Goal: Communication & Community: Answer question/provide support

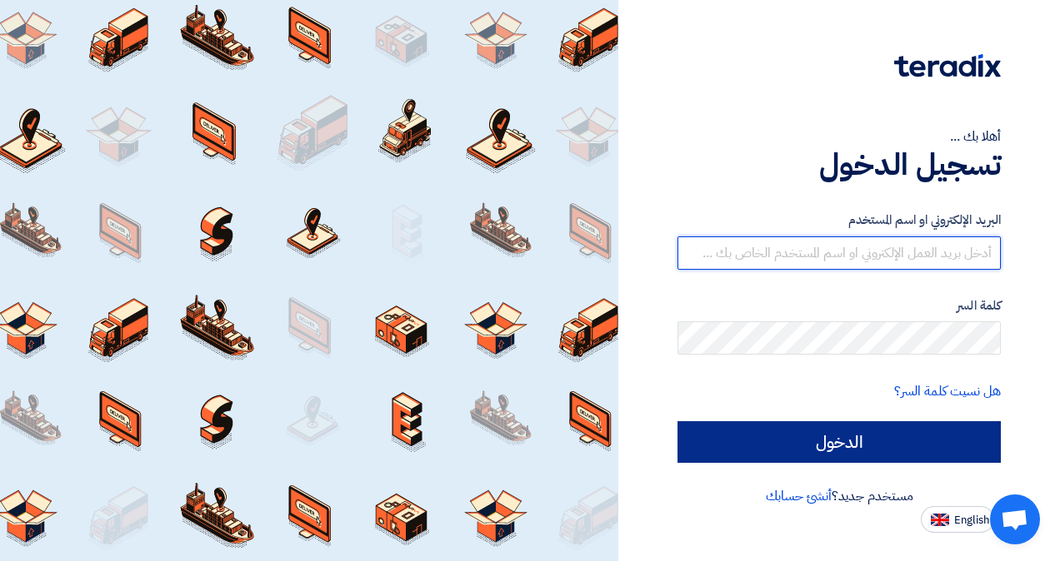
type input "[PERSON_NAME][EMAIL_ADDRESS][DOMAIN_NAME]"
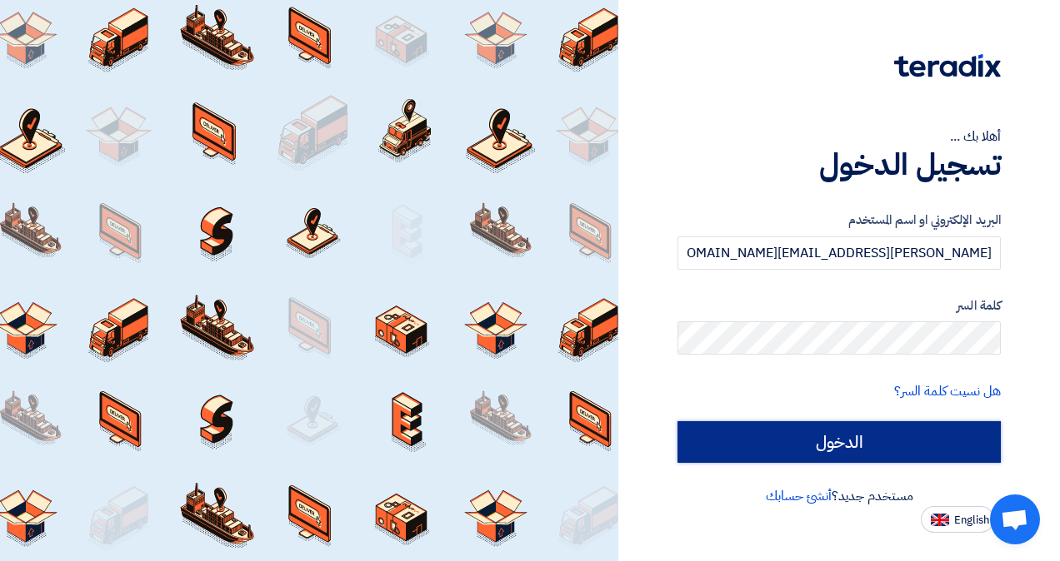
click at [849, 455] on input "الدخول" at bounding box center [838, 443] width 323 height 42
type input "Sign in"
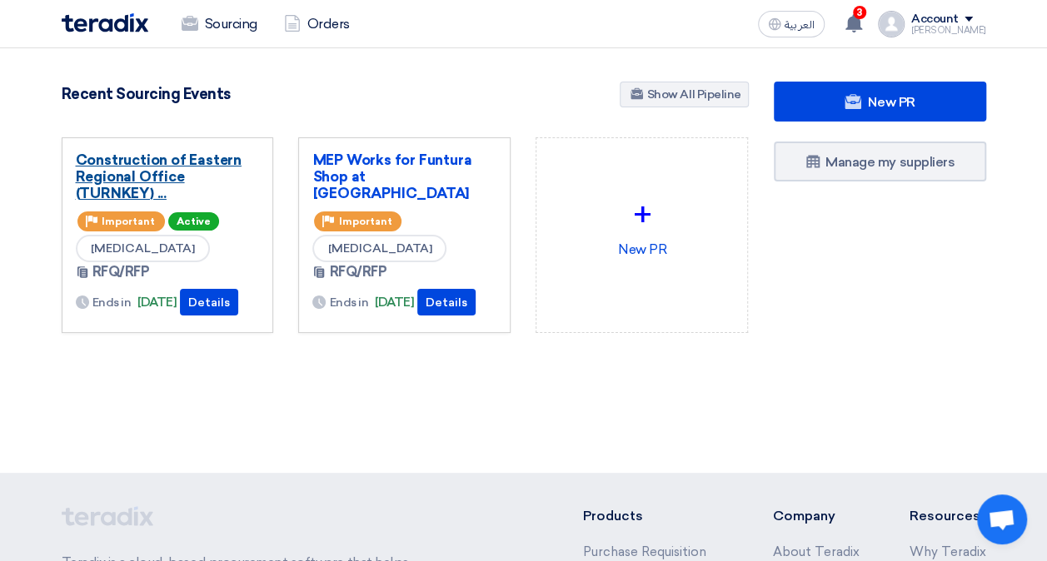
click at [207, 167] on link "Construction of Eastern Regional Office (TURNKEY) ..." at bounding box center [168, 177] width 184 height 50
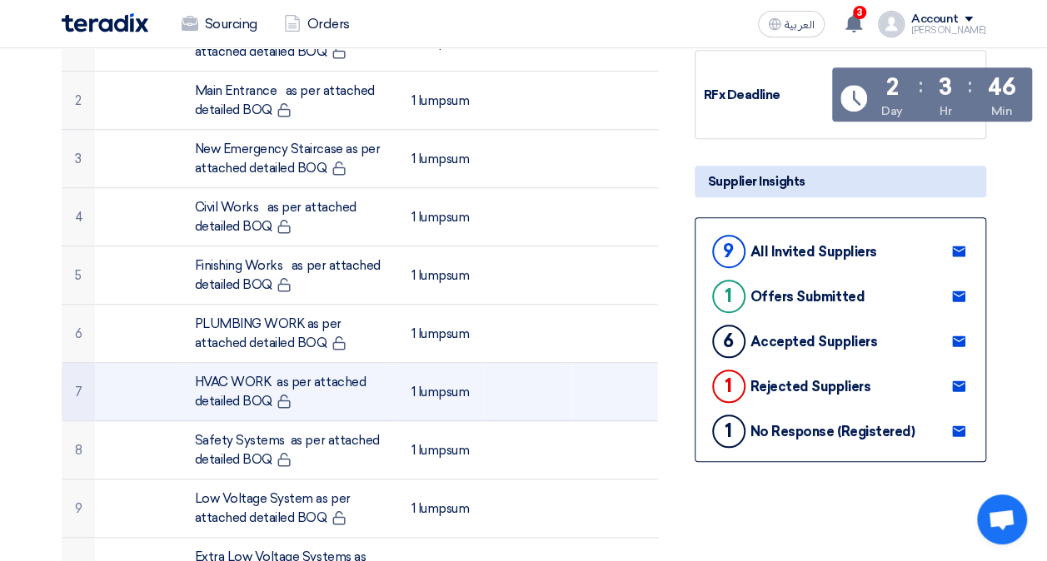
scroll to position [83, 0]
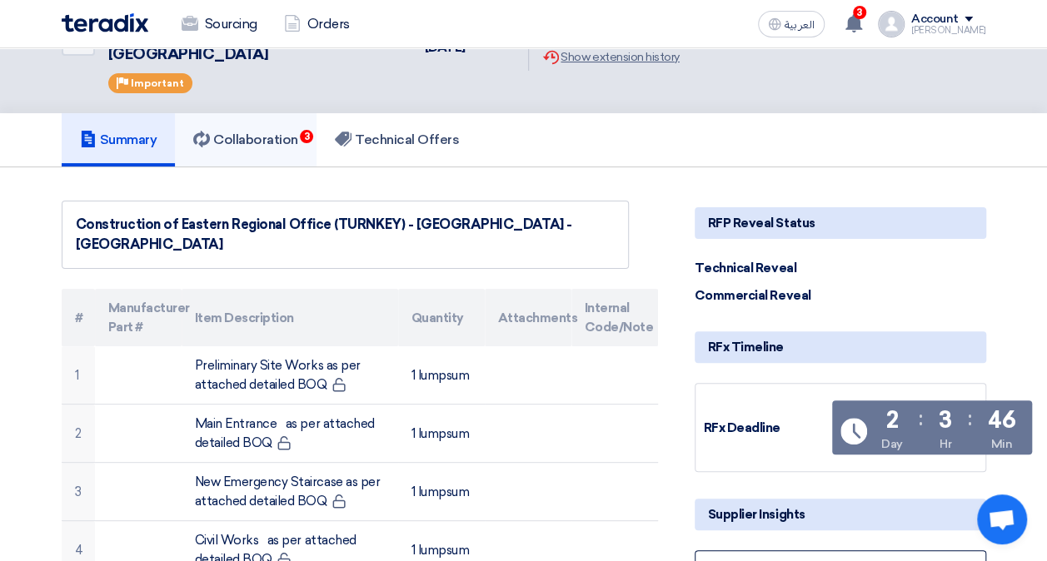
click at [253, 131] on link "Collaboration 3" at bounding box center [246, 139] width 142 height 53
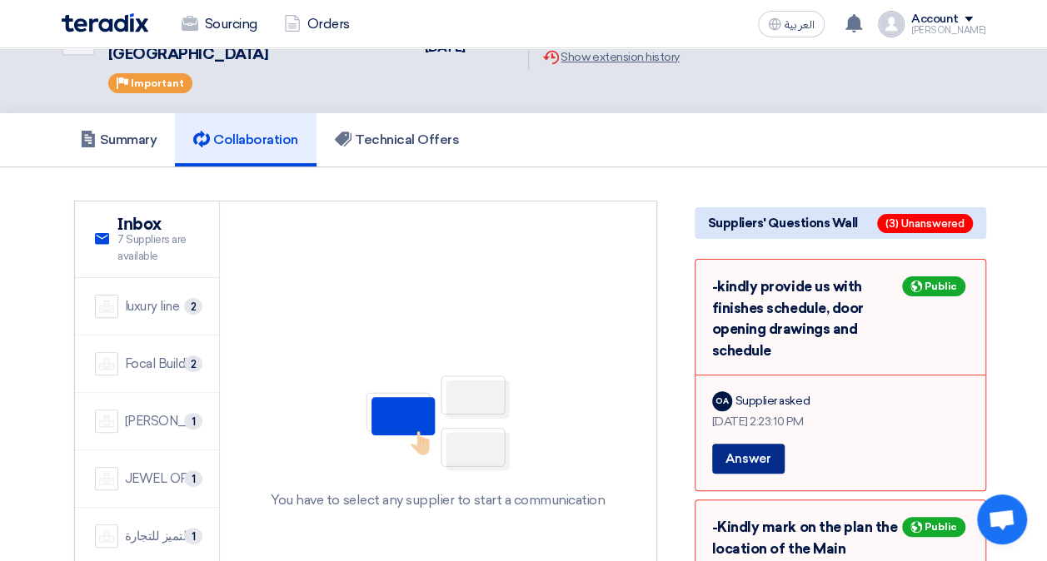
click at [751, 444] on button "Answer" at bounding box center [748, 459] width 72 height 30
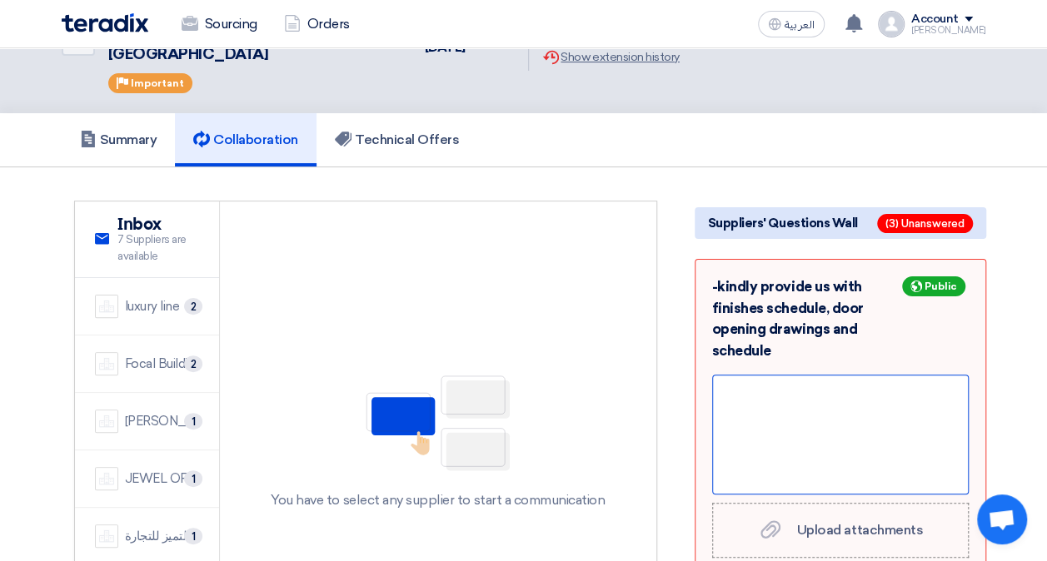
click at [756, 375] on div at bounding box center [840, 435] width 257 height 120
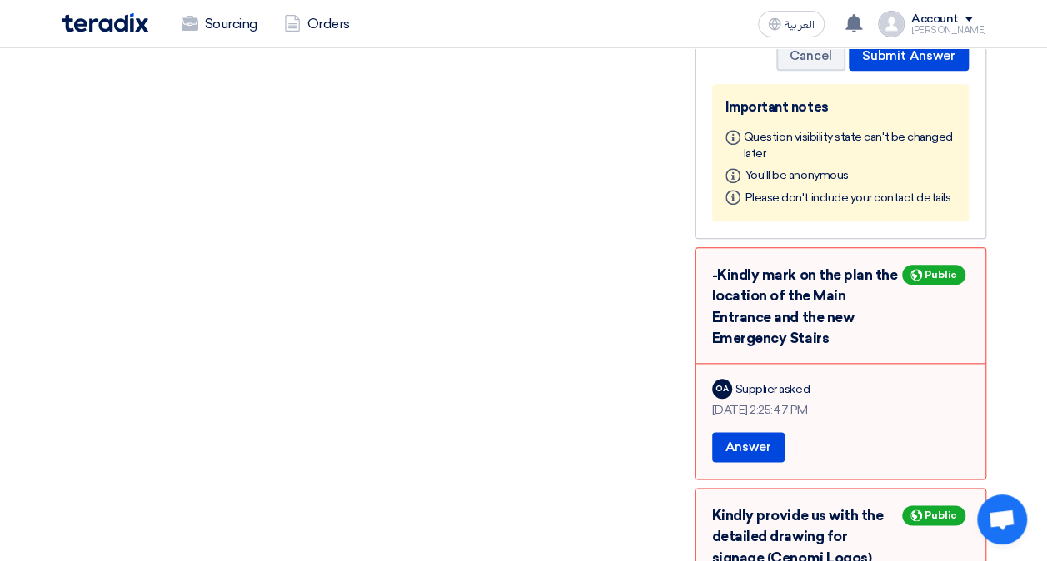
scroll to position [750, 0]
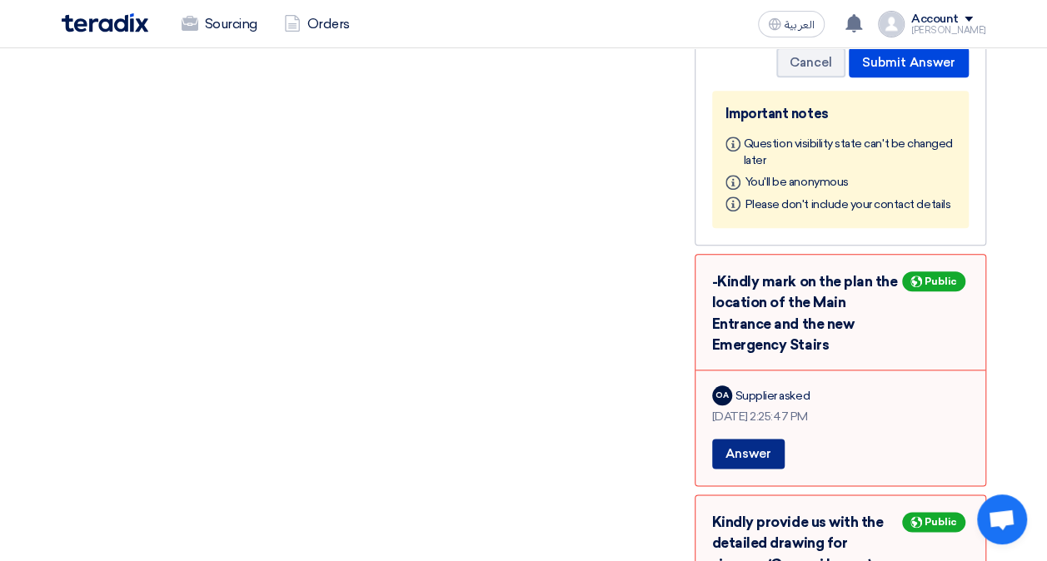
click at [766, 439] on button "Answer" at bounding box center [748, 454] width 72 height 30
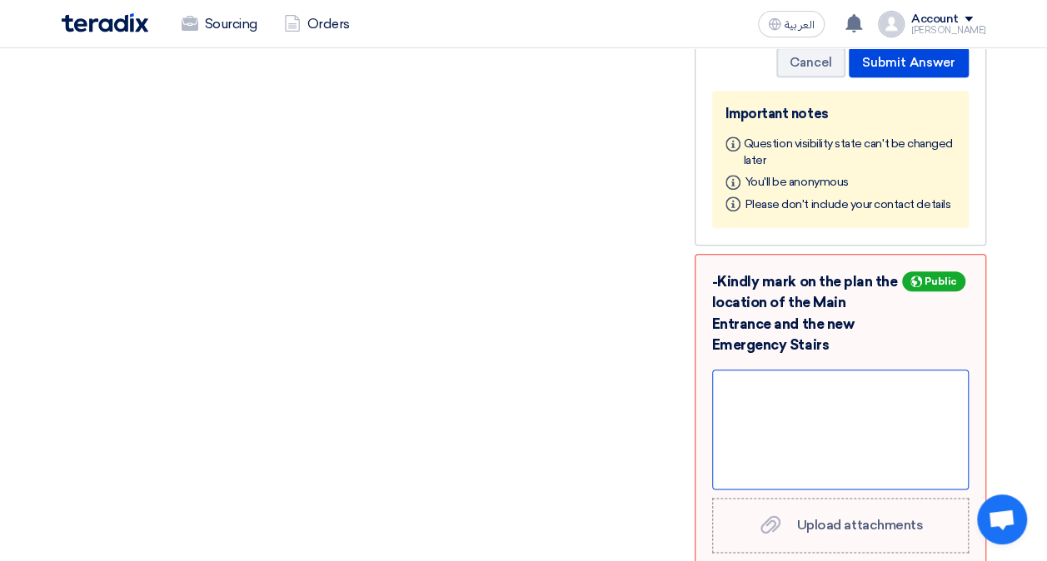
click at [760, 373] on div at bounding box center [840, 430] width 257 height 120
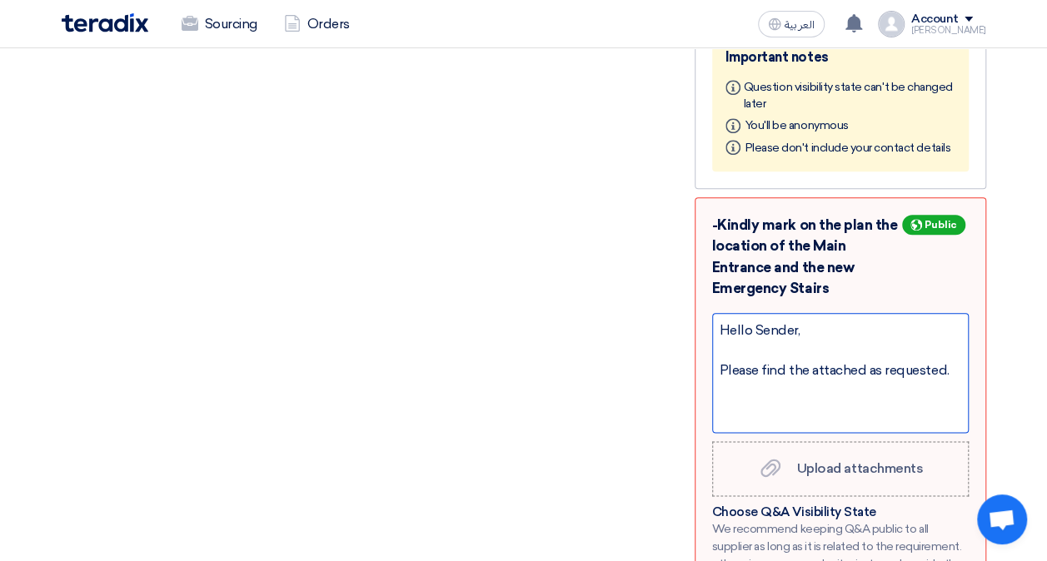
scroll to position [833, 0]
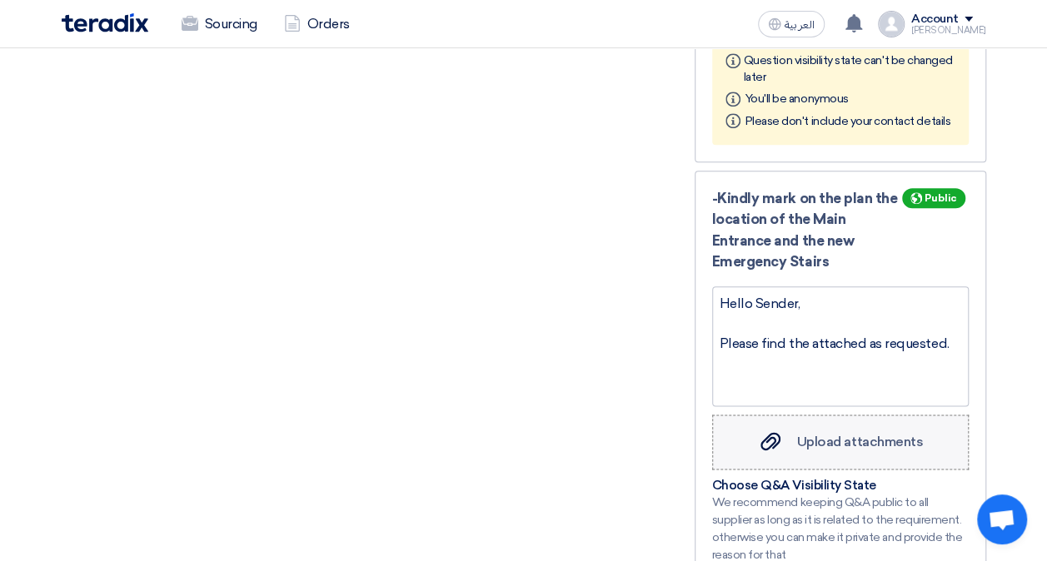
click at [825, 434] on span "Upload attachments" at bounding box center [860, 442] width 126 height 16
click at [0, 0] on input "Upload attachments Upload attachments" at bounding box center [0, 0] width 0 height 0
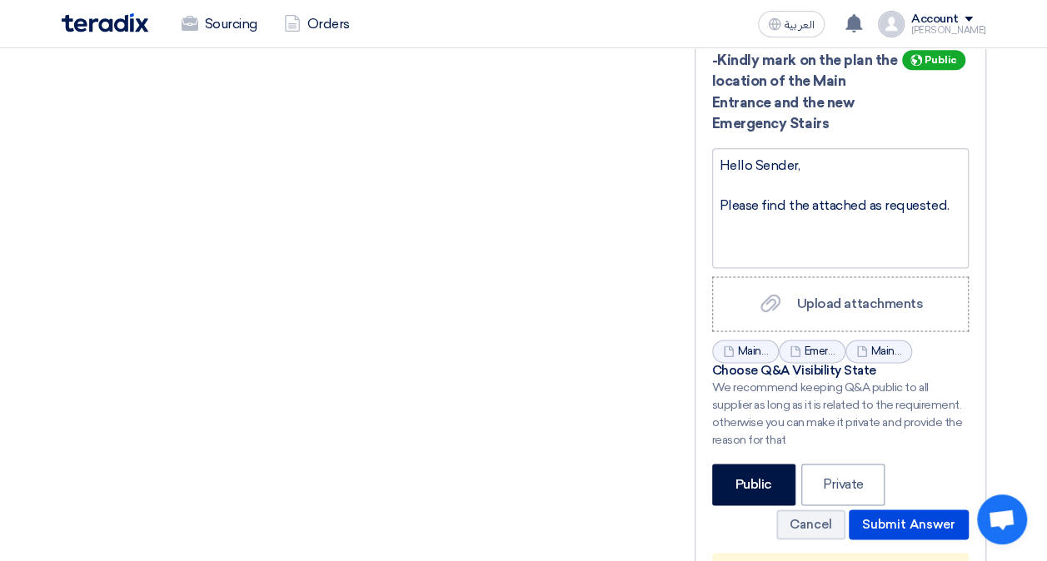
scroll to position [1000, 0]
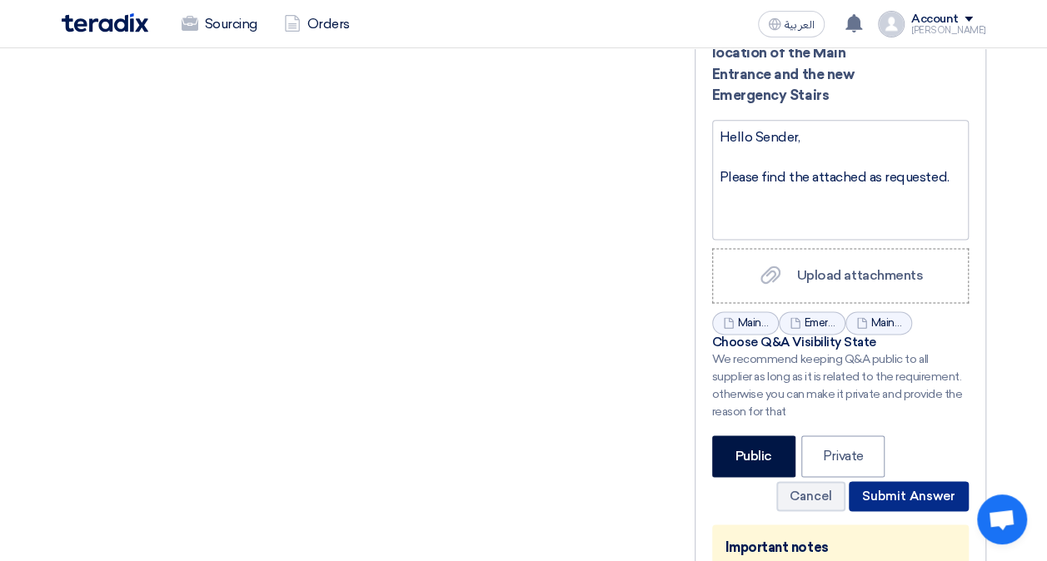
click at [894, 481] on button "Submit Answer" at bounding box center [909, 496] width 120 height 30
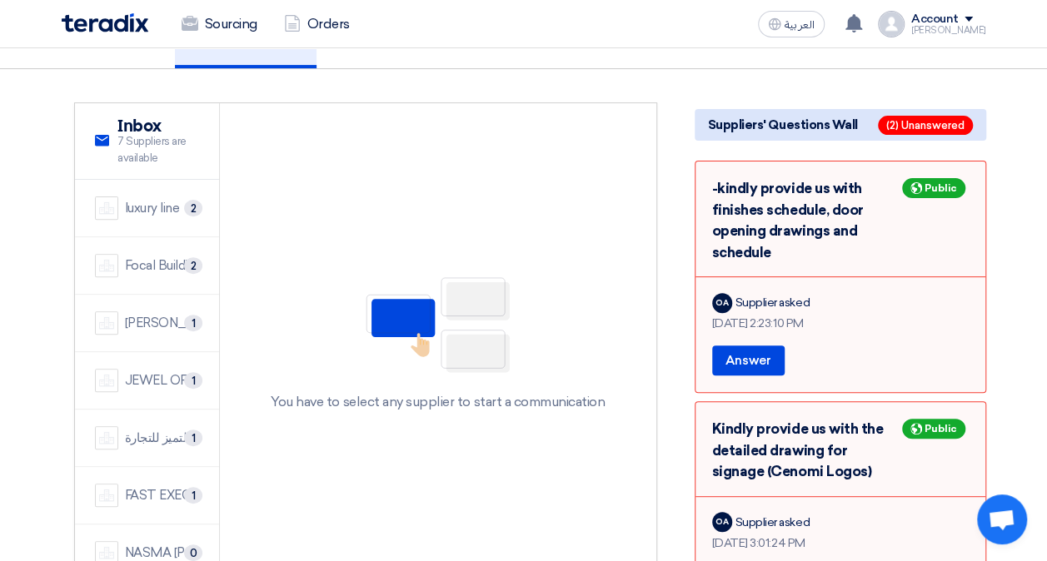
scroll to position [167, 0]
